Goal: Book appointment/travel/reservation

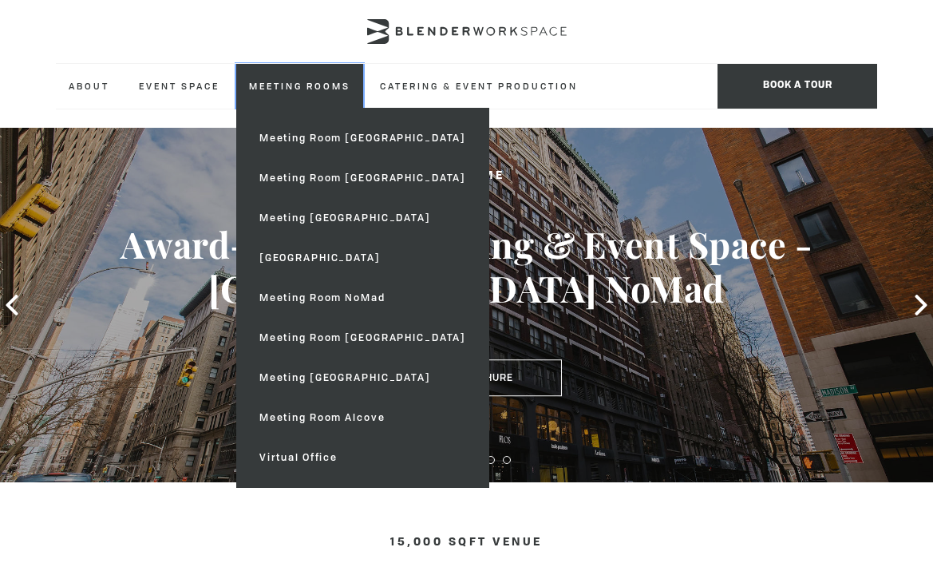
click at [307, 85] on link "Meeting Rooms" at bounding box center [299, 86] width 127 height 44
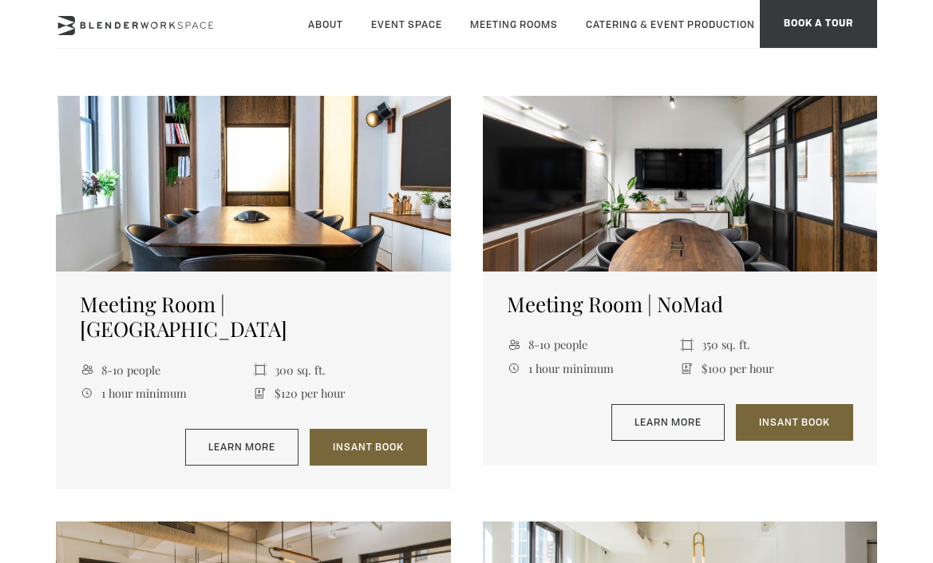
scroll to position [848, 0]
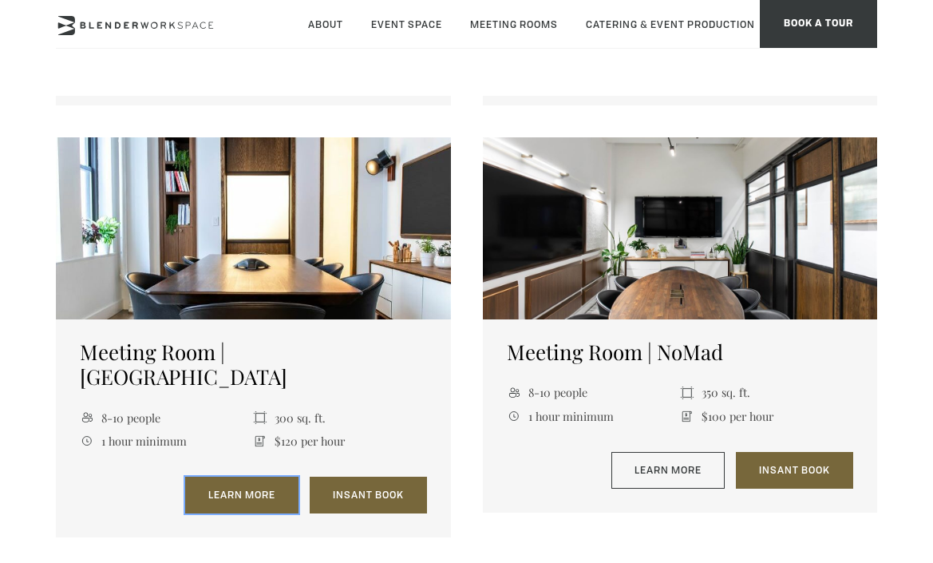
click at [260, 477] on link "Learn More" at bounding box center [241, 495] width 113 height 37
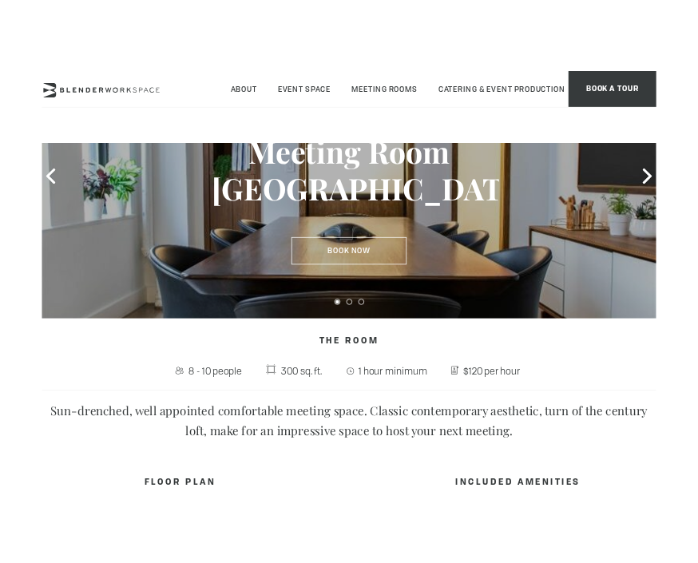
scroll to position [139, 0]
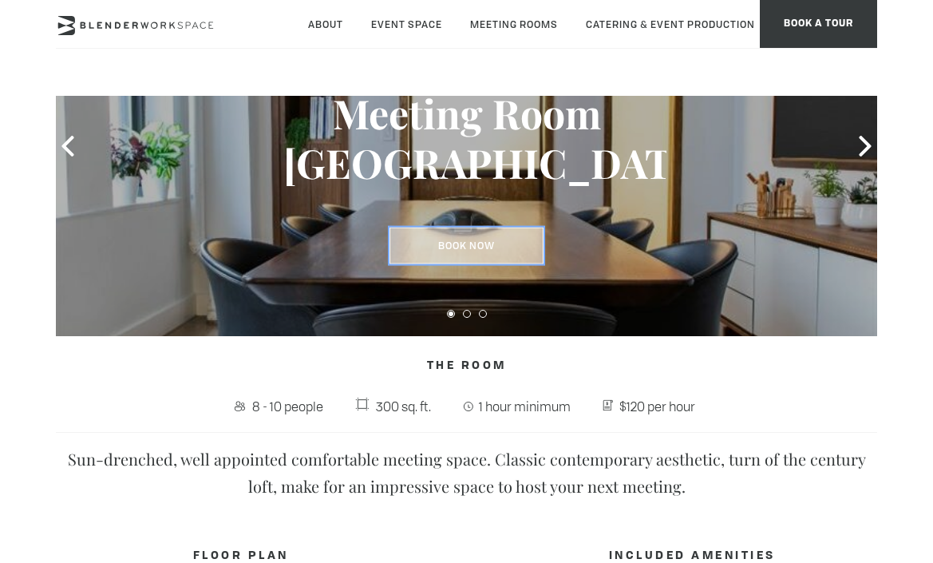
click at [462, 247] on link "Book Now" at bounding box center [467, 246] width 154 height 37
click at [463, 244] on link "Book Now" at bounding box center [467, 246] width 154 height 37
